Goal: Task Accomplishment & Management: Manage account settings

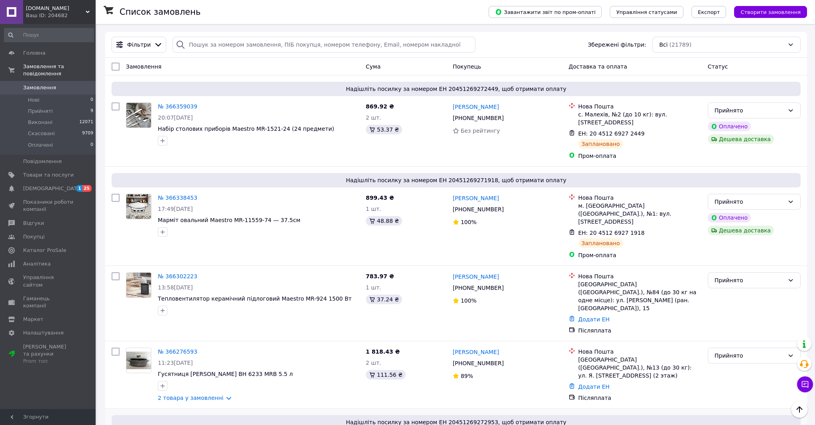
scroll to position [221, 0]
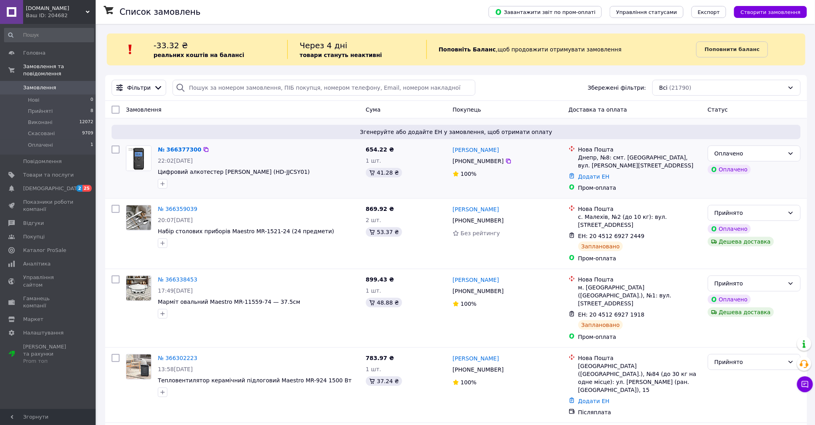
click at [311, 140] on div "Згенеруйте або додайте ЕН у замовлення, щоб отримати оплату № 366377300 22:02, …" at bounding box center [456, 158] width 702 height 80
click at [333, 160] on div "22:02, 12.10.2025" at bounding box center [259, 161] width 202 height 8
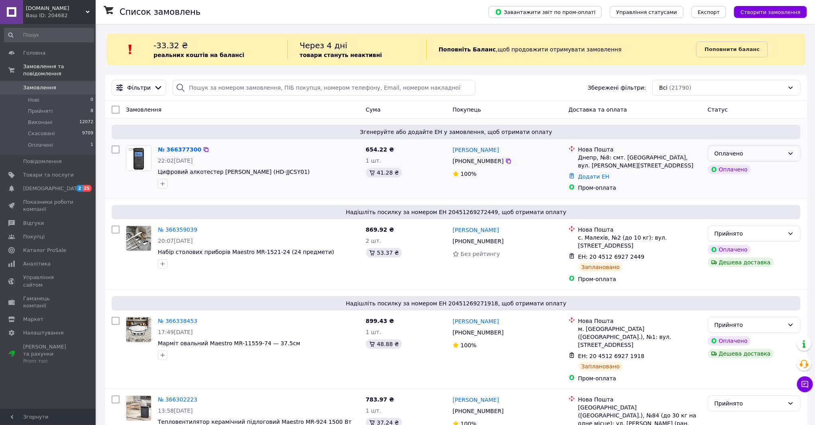
click at [750, 154] on div "Оплачено" at bounding box center [750, 153] width 70 height 9
click at [727, 171] on li "Прийнято" at bounding box center [755, 171] width 92 height 14
drag, startPoint x: 301, startPoint y: 173, endPoint x: 157, endPoint y: 173, distance: 144.0
click at [157, 173] on div "№ 366377300 22:02, 12.10.2025 Цифровий алкотестер Xiaomi Mijia Lydsto (HD-JJCSY…" at bounding box center [259, 166] width 208 height 49
copy span "Цифровий алкотестер [PERSON_NAME] (HD-JJCSY01)"
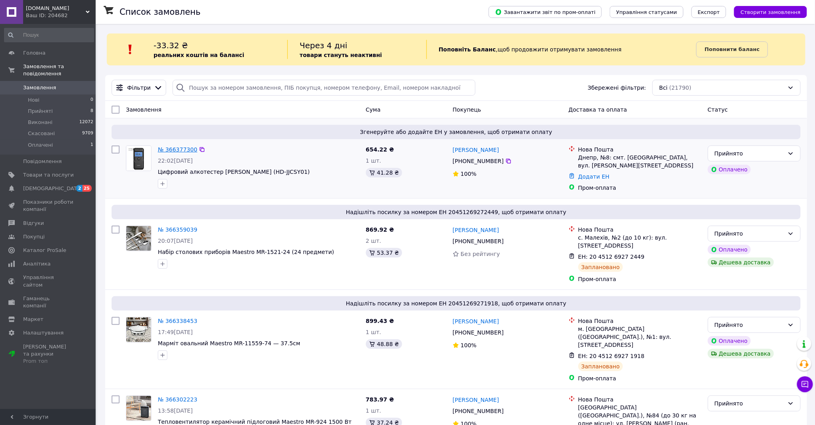
click at [182, 152] on link "№ 366377300" at bounding box center [177, 149] width 39 height 6
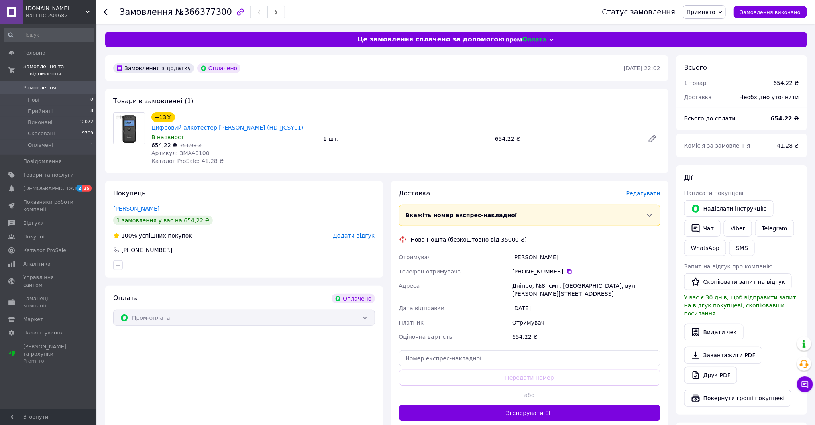
drag, startPoint x: 324, startPoint y: 116, endPoint x: 169, endPoint y: 116, distance: 155.1
click at [169, 116] on div "−13% Цифровий алкотестер Xiaomi Mijia Lydsto (HD-JJCSY01) В наявності 654,22 ₴ …" at bounding box center [406, 139] width 516 height 56
copy div "−13% Цифровий алкотестер Xiaomi Mijia Lydsto (HD-JJCSY01)"
click at [645, 190] on span "Редагувати" at bounding box center [644, 193] width 34 height 6
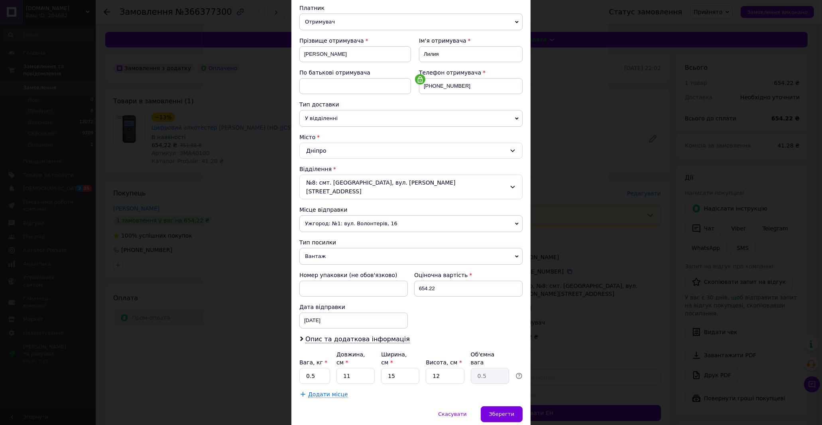
scroll to position [89, 0]
click at [340, 215] on span "Ужгород: №1: вул. Волонтерів, 16" at bounding box center [410, 223] width 223 height 17
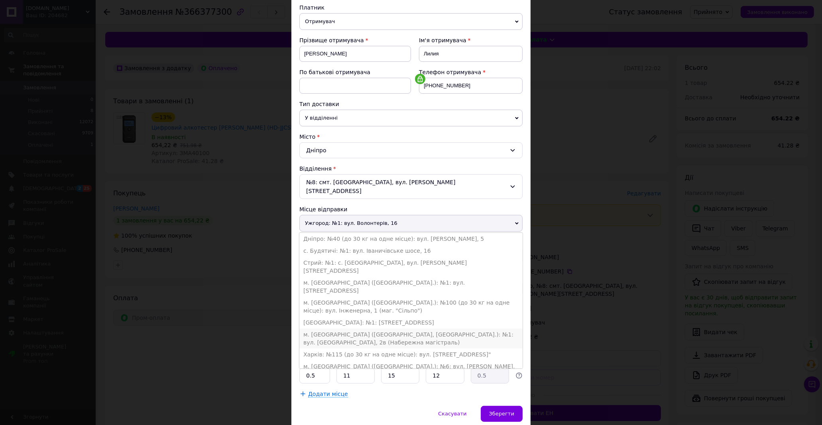
click at [355, 329] on li "м. Запоріжжя (Запорізька обл., Запорізький р-н.): №1: вул. Фортечна, 2в (Набере…" at bounding box center [410, 339] width 223 height 20
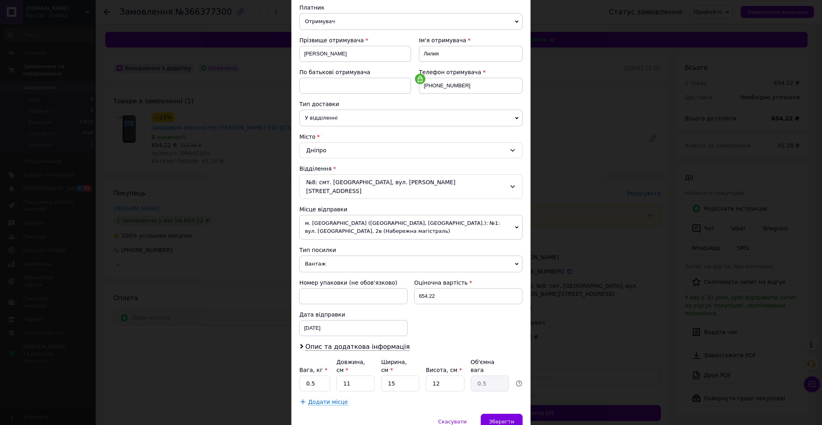
scroll to position [113, 0]
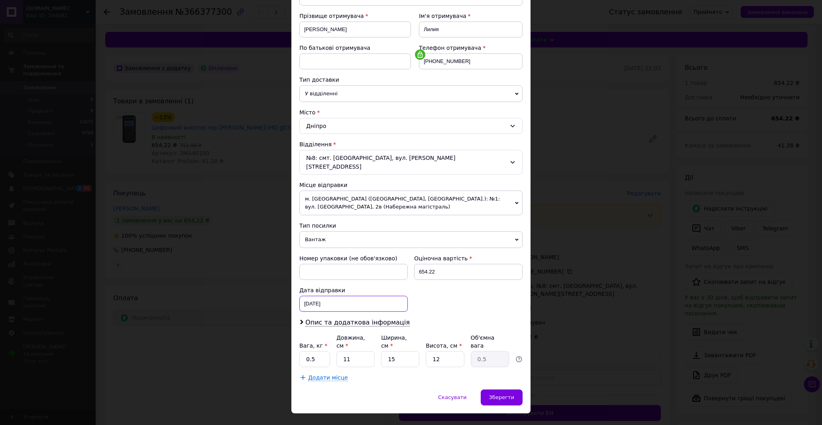
click at [337, 296] on div "12.10.2025 < 2025 > < Октябрь > Пн Вт Ср Чт Пт Сб Вс 29 30 1 2 3 4 5 6 7 8 9 10…" at bounding box center [353, 304] width 108 height 16
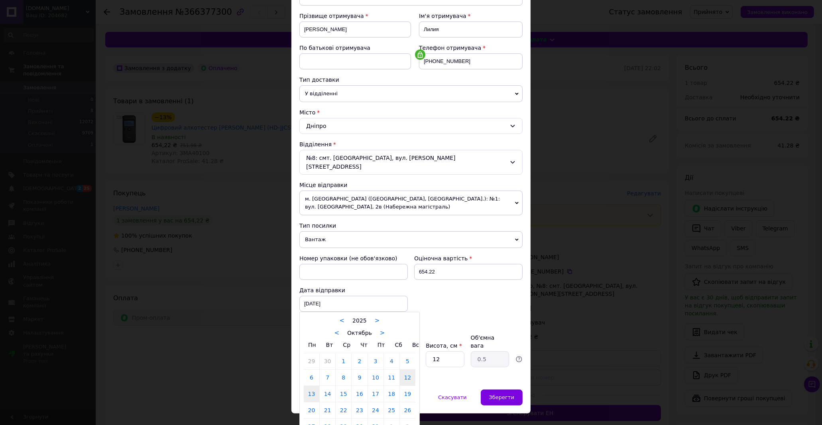
click at [312, 390] on link "13" at bounding box center [312, 394] width 16 height 16
type input "13.10.2025"
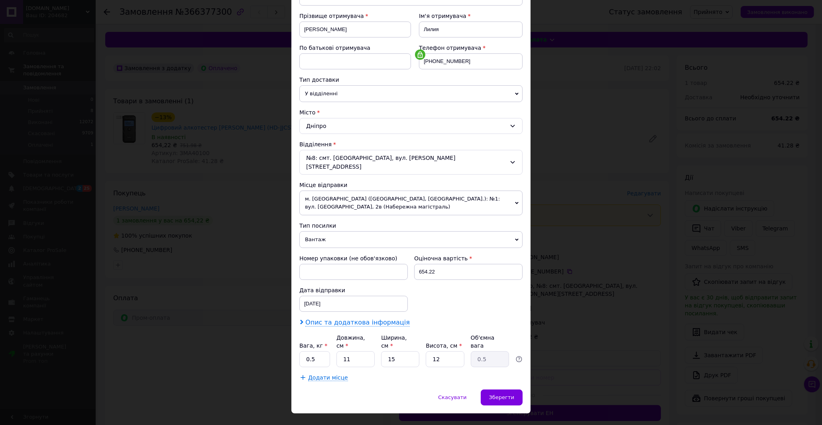
click at [325, 319] on span "Опис та додаткова інформація" at bounding box center [357, 323] width 104 height 8
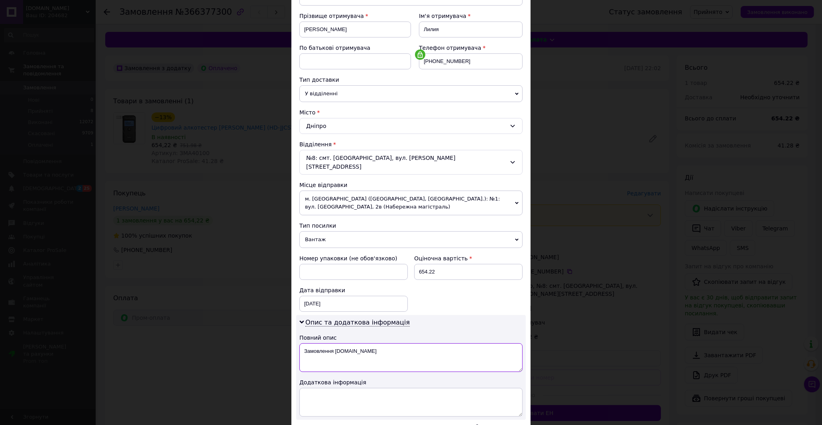
drag, startPoint x: 299, startPoint y: 342, endPoint x: 378, endPoint y: 344, distance: 78.2
click at [378, 344] on textarea "Замовлення Prom.ua" at bounding box center [410, 357] width 223 height 29
paste textarea "Цифровий алкотестер Xiaomi Mijia Lydsto (HD-JJCSY"
type textarea "Цифровий алкотестер Xiaomi Mijia Lydsto (HD-JJCSY"
click at [349, 388] on textarea at bounding box center [410, 402] width 223 height 29
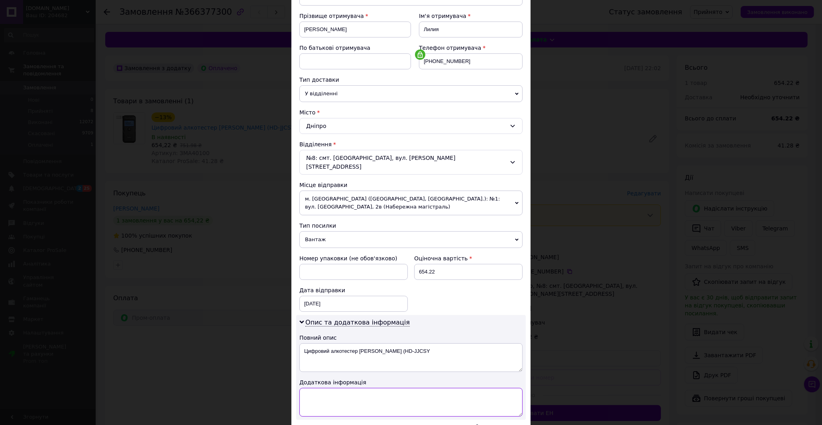
paste textarea "Цифровий алкотестер [PERSON_NAME] (HD-JJCSY01)"
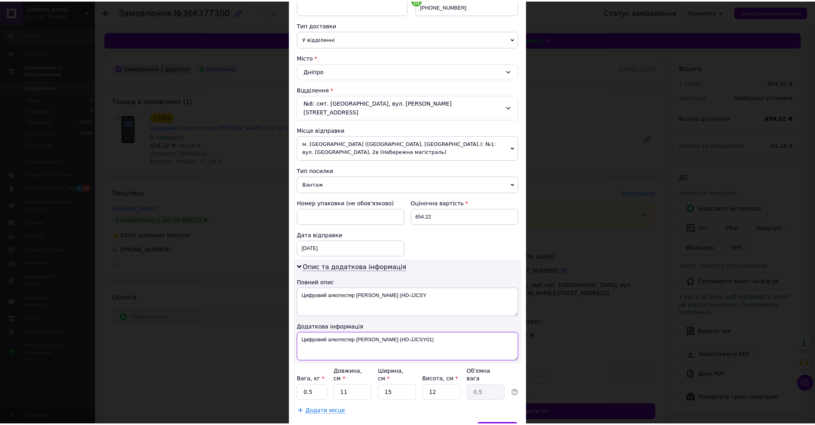
scroll to position [202, 0]
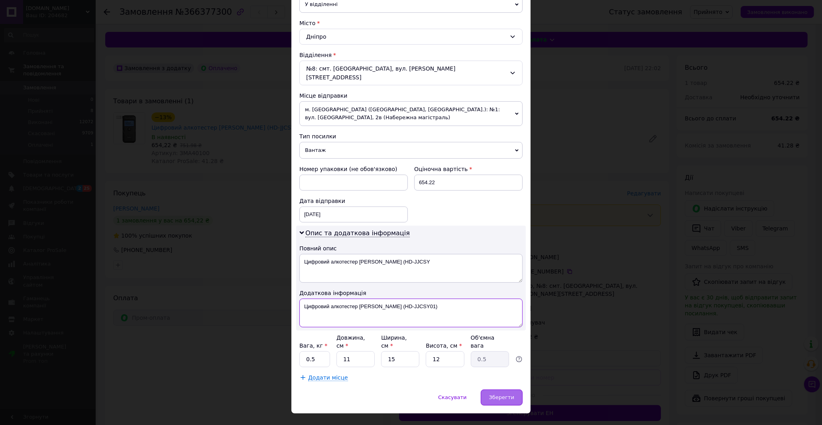
type textarea "Цифровий алкотестер [PERSON_NAME] (HD-JJCSY01)"
click at [514, 390] on div "Зберегти" at bounding box center [502, 398] width 42 height 16
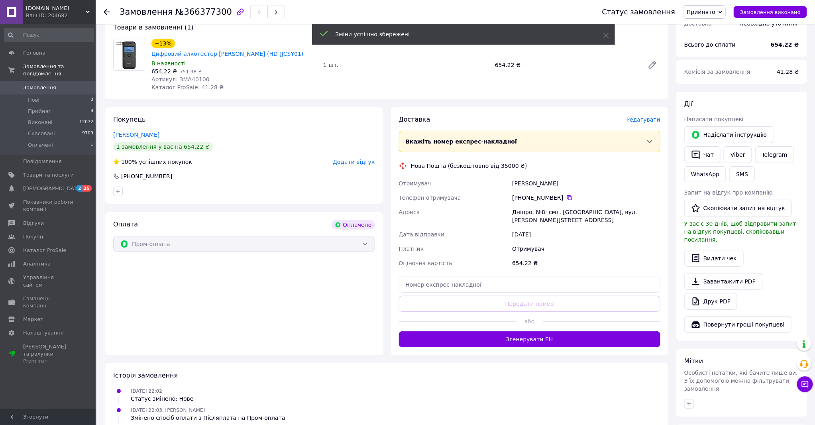
scroll to position [89, 0]
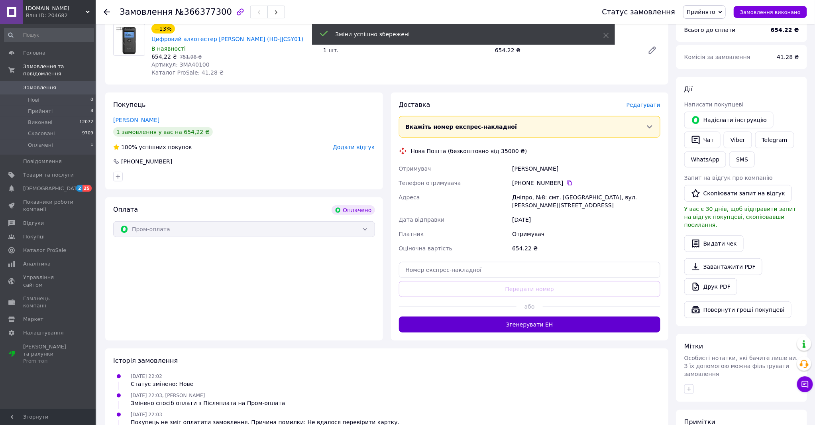
click at [523, 317] on button "Згенерувати ЕН" at bounding box center [530, 325] width 262 height 16
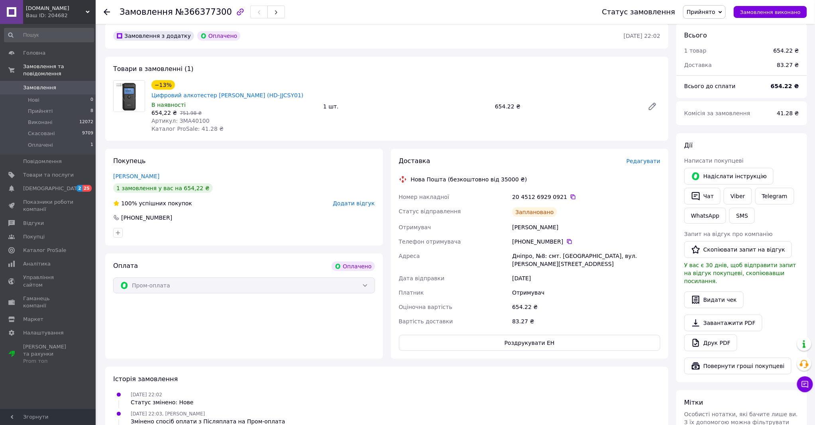
scroll to position [0, 0]
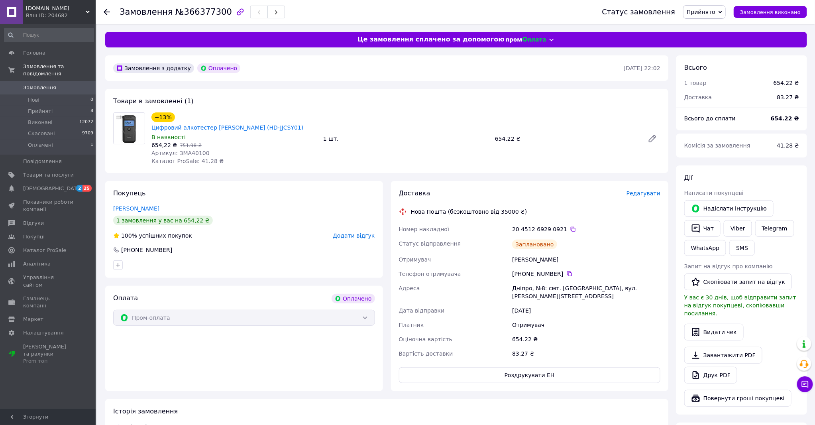
drag, startPoint x: 321, startPoint y: 117, endPoint x: 171, endPoint y: 116, distance: 150.3
click at [171, 116] on div "−13% Цифровий алкотестер Xiaomi Mijia Lydsto (HD-JJCSY01) В наявності 654,22 ₴ …" at bounding box center [406, 139] width 516 height 56
copy div "−13% Цифровий алкотестер Xiaomi Mijia Lydsto (HD-JJCSY01)"
click at [288, 154] on div "−13% Цифровий алкотестер Xiaomi Mijia Lydsto (HD-JJCSY01) В наявності 654,22 ₴ …" at bounding box center [234, 139] width 172 height 56
drag, startPoint x: 318, startPoint y: 116, endPoint x: 174, endPoint y: 118, distance: 143.6
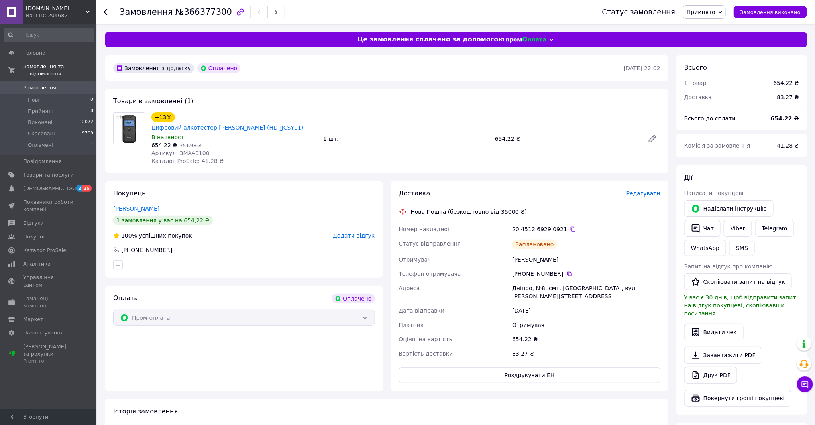
click at [174, 118] on div "−13% Цифровий алкотестер Xiaomi Mijia Lydsto (HD-JJCSY01) В наявності 654,22 ₴ …" at bounding box center [234, 139] width 172 height 56
copy link "Цифровий алкотестер [PERSON_NAME] (HD-JJCSY01)"
click at [107, 15] on icon at bounding box center [107, 12] width 6 height 6
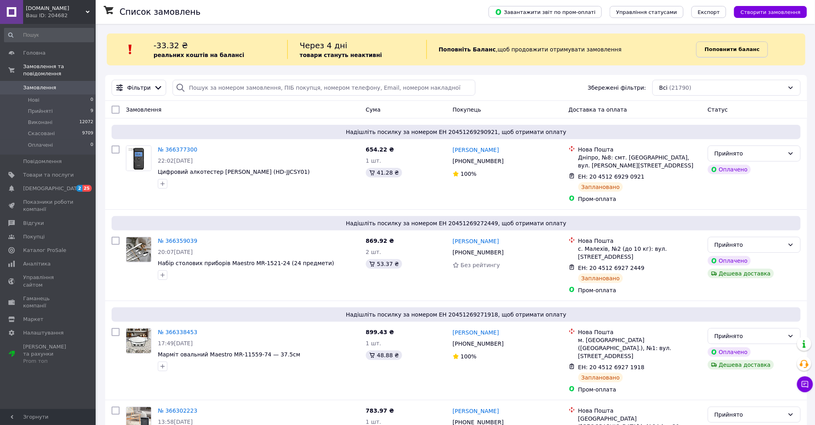
click at [717, 50] on b "Поповнити баланс" at bounding box center [732, 49] width 55 height 6
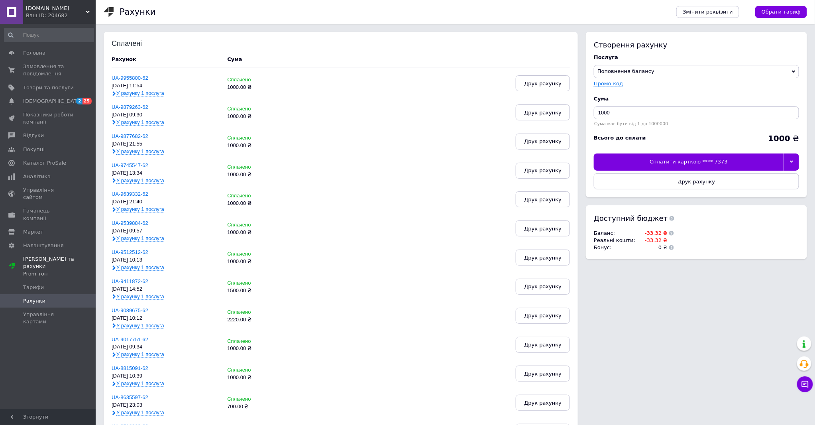
click at [745, 162] on div "Сплатити карткою **** 7373" at bounding box center [689, 162] width 190 height 17
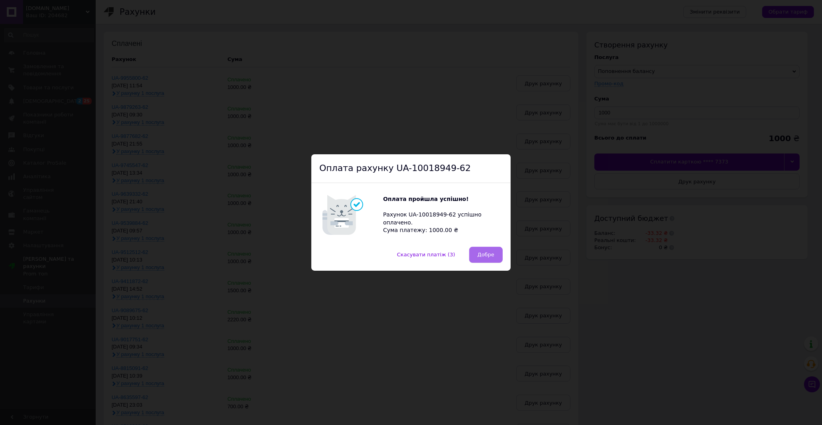
click at [486, 254] on span "Добре" at bounding box center [486, 255] width 17 height 6
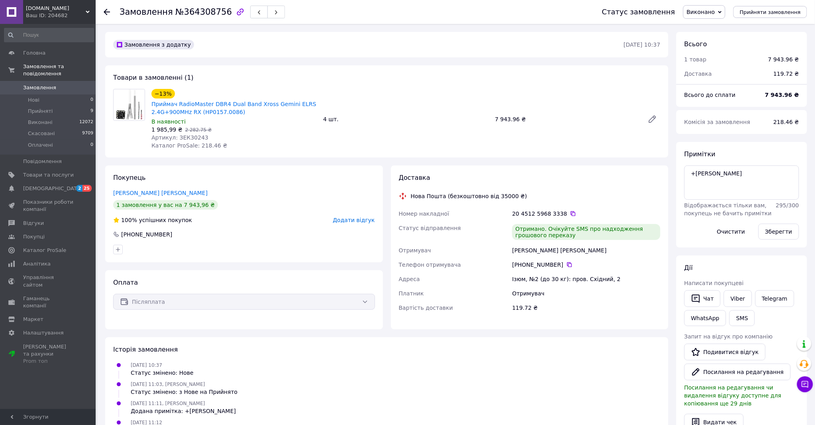
scroll to position [11, 0]
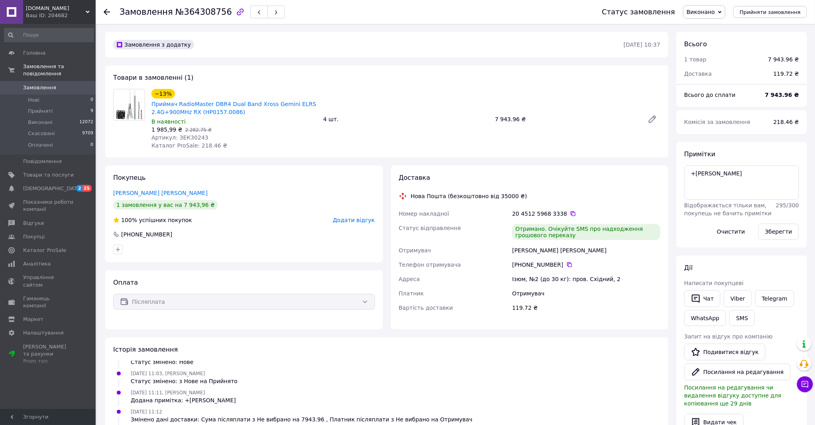
click at [350, 222] on span "Додати відгук" at bounding box center [354, 220] width 42 height 6
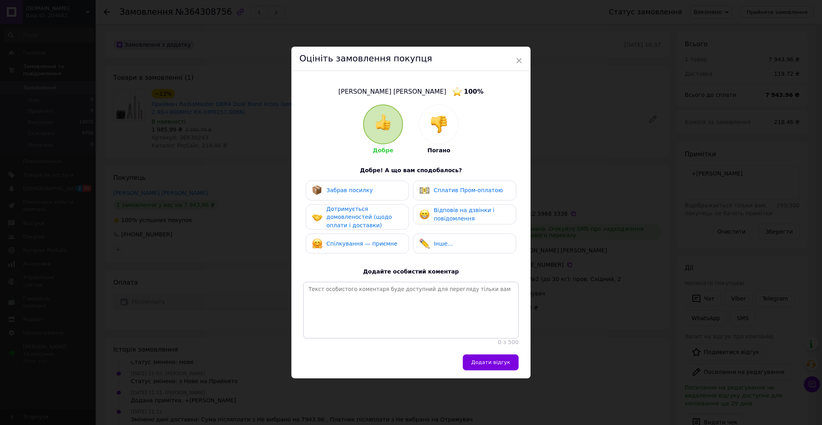
click at [393, 117] on div at bounding box center [383, 124] width 38 height 38
click at [375, 189] on div "Забрав посилку" at bounding box center [357, 190] width 91 height 10
click at [371, 213] on span "Дотримується домовленостей (щодо оплати і доставки)" at bounding box center [359, 217] width 65 height 23
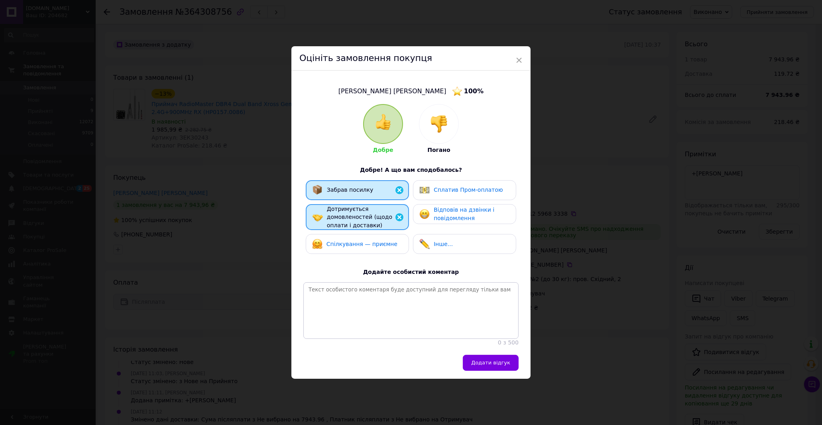
click at [369, 241] on span "Спілкування — приємне" at bounding box center [362, 244] width 71 height 6
click at [494, 364] on span "Додати відгук" at bounding box center [490, 363] width 39 height 6
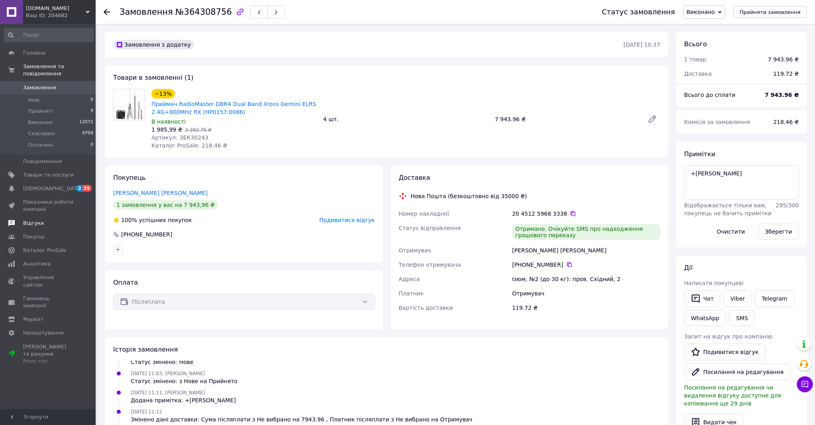
click at [42, 220] on span "Відгуки" at bounding box center [48, 223] width 51 height 7
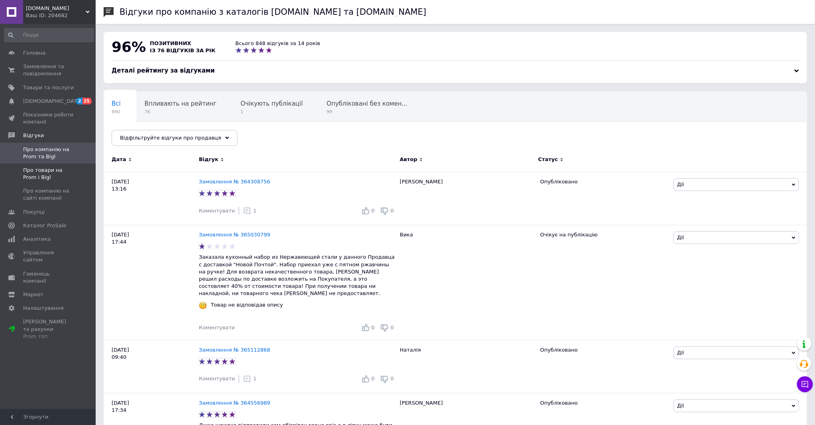
click at [36, 174] on span "Про товари на Prom і Bigl" at bounding box center [48, 174] width 51 height 14
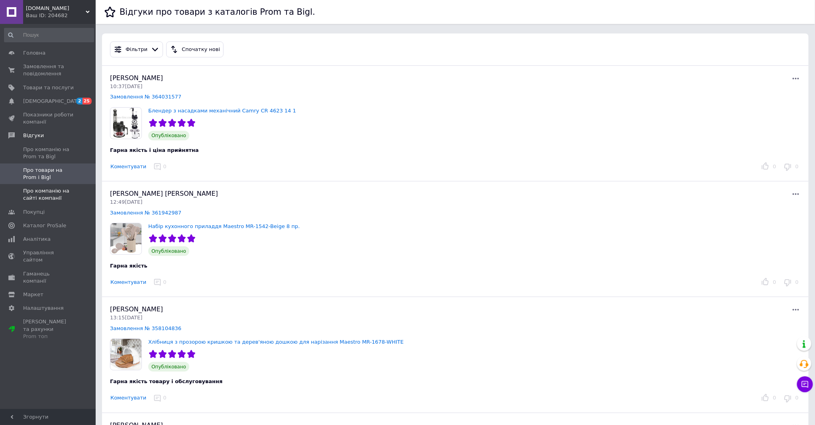
click at [52, 192] on span "Про компанію на сайті компанії" at bounding box center [48, 194] width 51 height 14
